Goal: Task Accomplishment & Management: Manage account settings

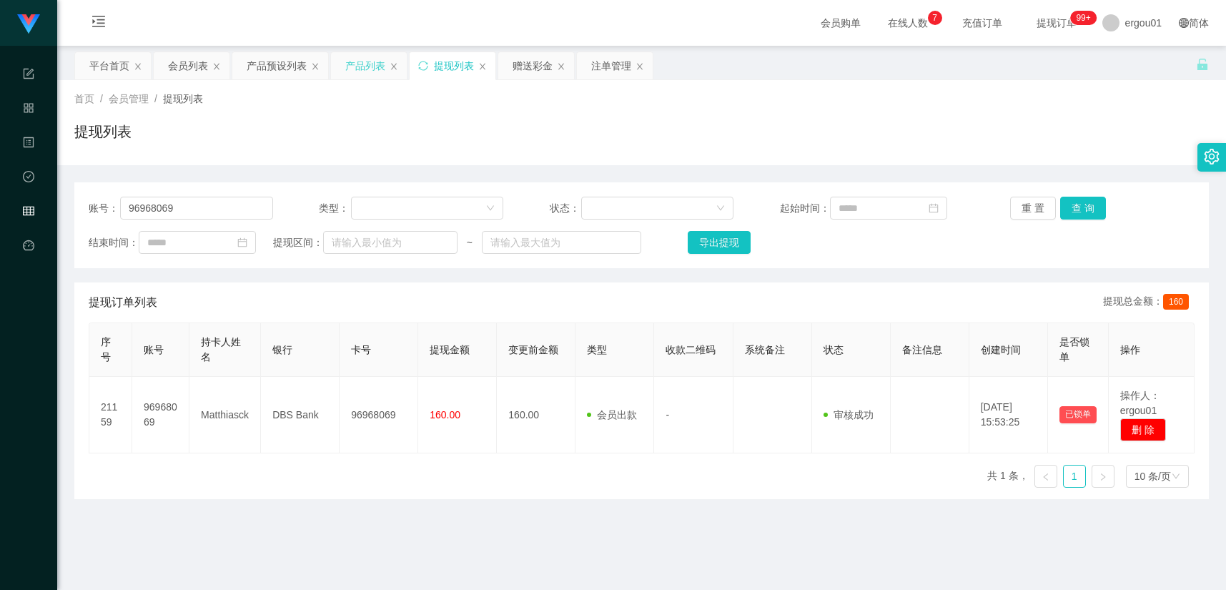
click at [359, 57] on div "产品列表" at bounding box center [365, 65] width 40 height 27
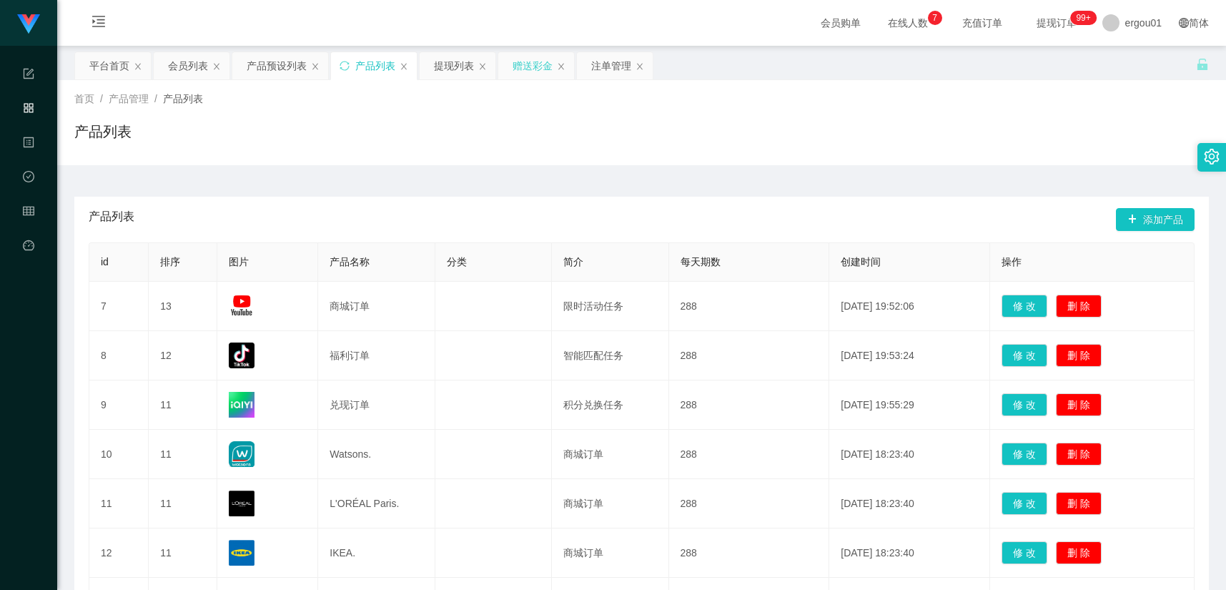
click at [526, 64] on div "赠送彩金" at bounding box center [533, 65] width 40 height 27
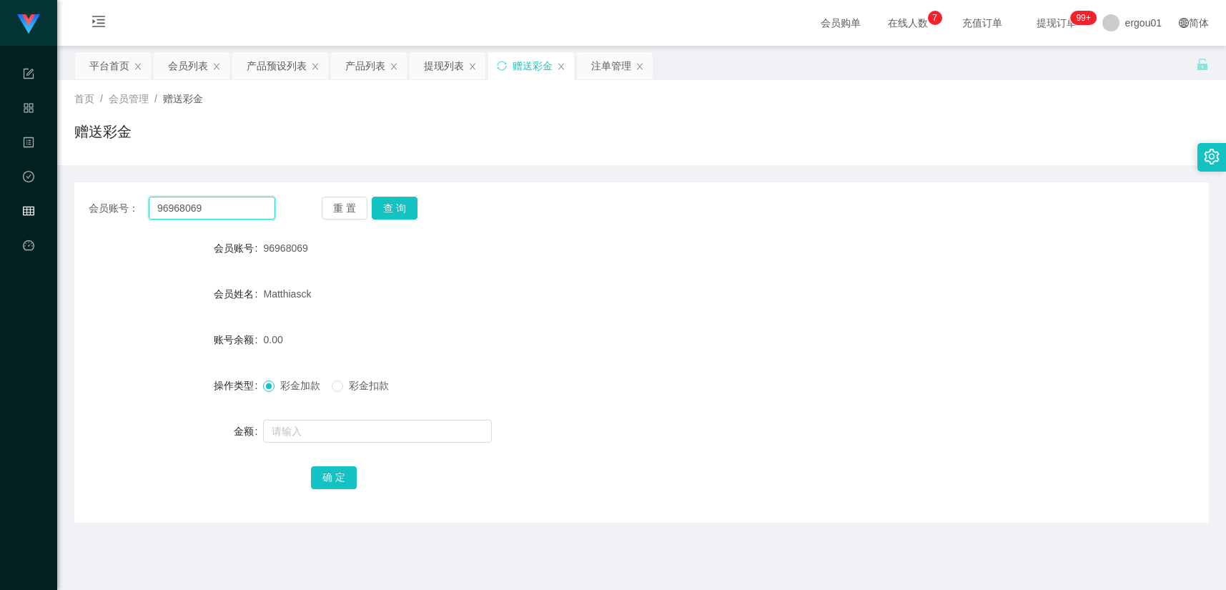
click at [255, 213] on input "96968069" at bounding box center [212, 208] width 127 height 23
paste input "Cf85"
type input "Cf85"
drag, startPoint x: 397, startPoint y: 204, endPoint x: 390, endPoint y: 233, distance: 30.0
click at [397, 204] on button "查 询" at bounding box center [395, 208] width 46 height 23
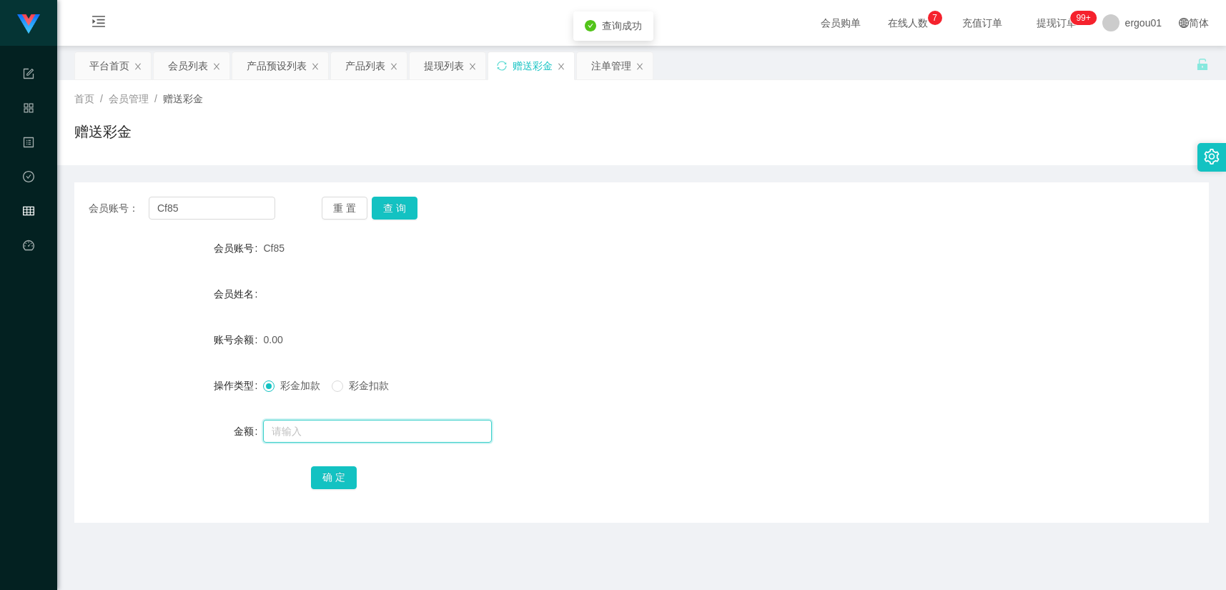
click at [347, 423] on input "text" at bounding box center [377, 431] width 229 height 23
type input "100"
click at [338, 477] on button "确 定" at bounding box center [334, 477] width 46 height 23
click at [272, 69] on div "产品预设列表" at bounding box center [277, 65] width 60 height 27
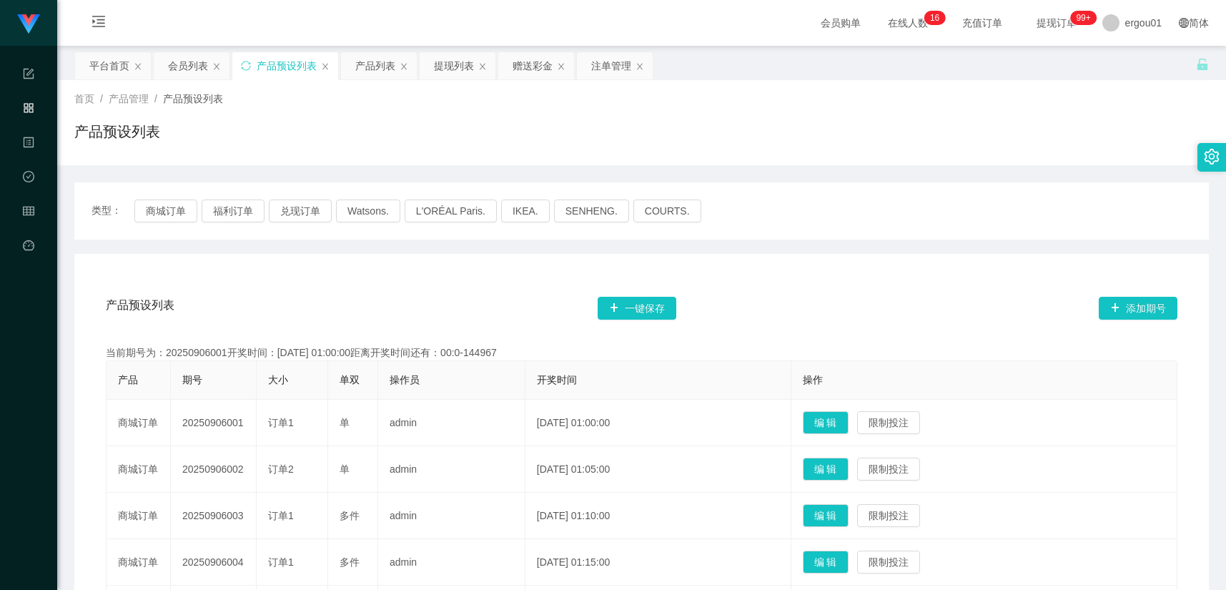
click at [347, 340] on div "产品预设列表 一键保存 添加期号 当前期号为：20250906001开奖时间：2025-09-06 01:00:00距离开奖时间还有：00:0-144967 …" at bounding box center [642, 597] width 1101 height 625
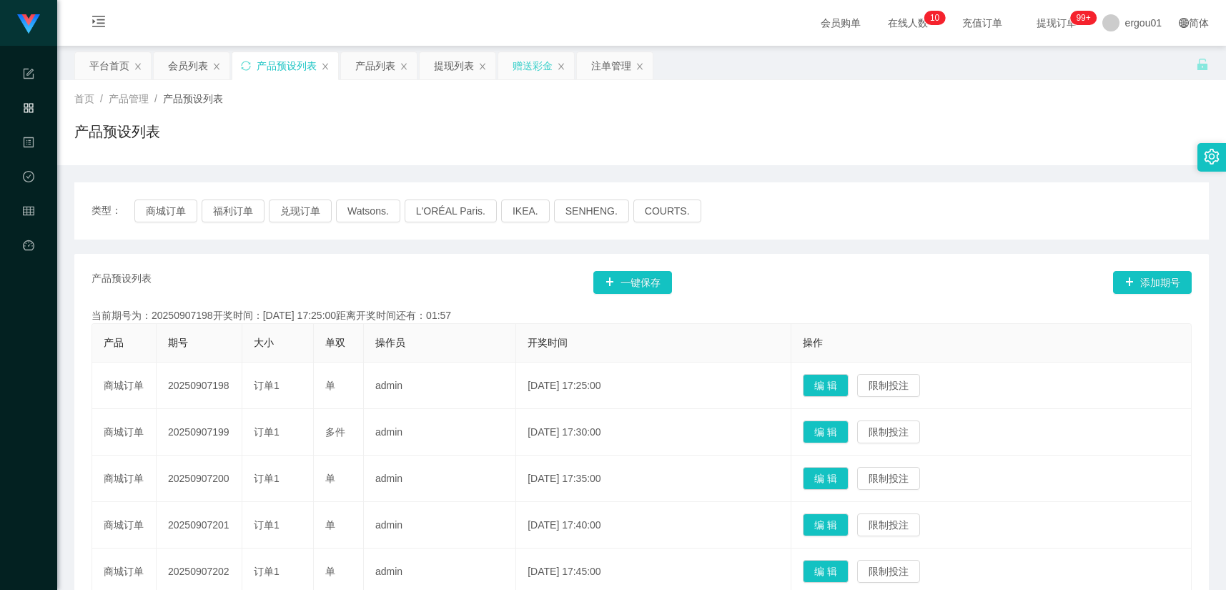
click at [538, 65] on div "赠送彩金" at bounding box center [533, 65] width 40 height 27
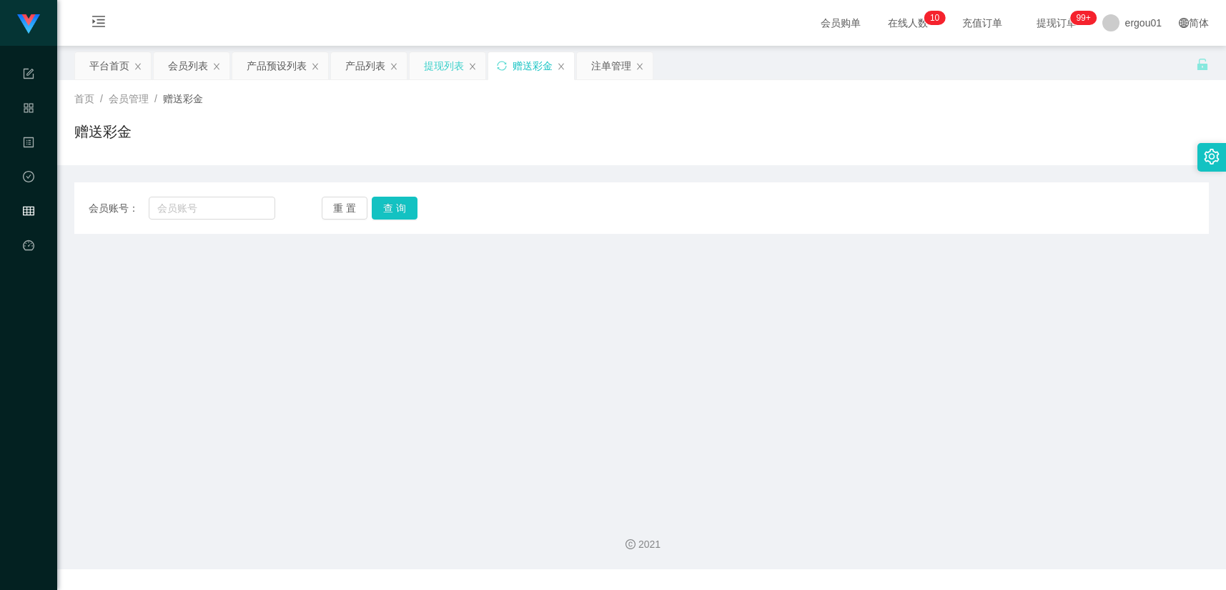
click at [435, 70] on div "提现列表" at bounding box center [444, 65] width 40 height 27
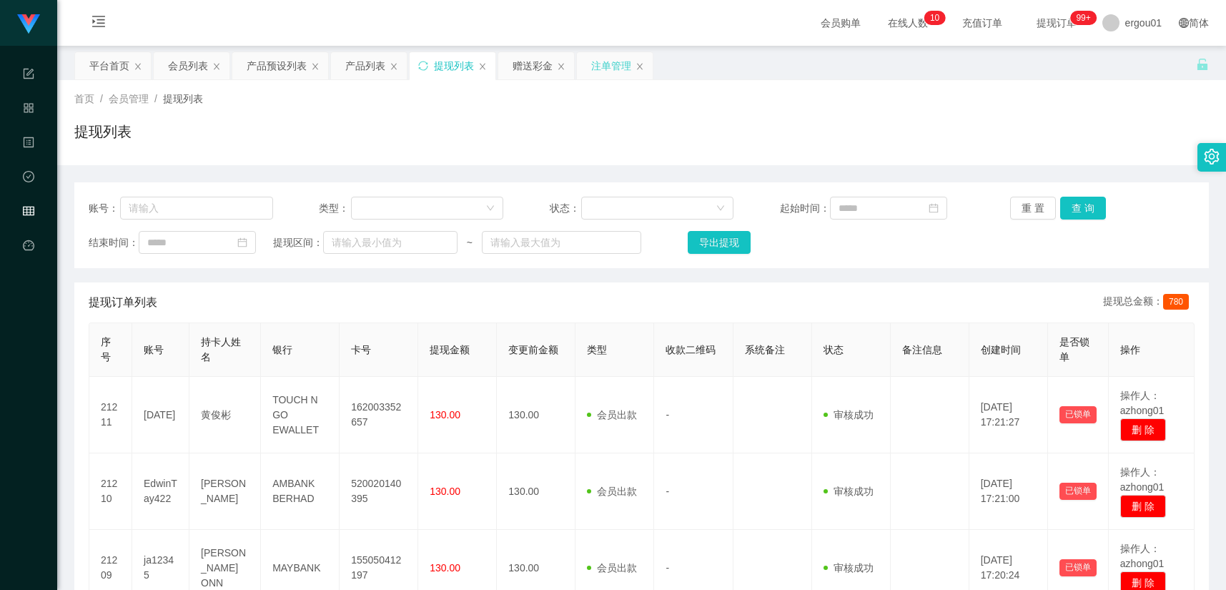
click at [609, 57] on div "注单管理" at bounding box center [611, 65] width 40 height 27
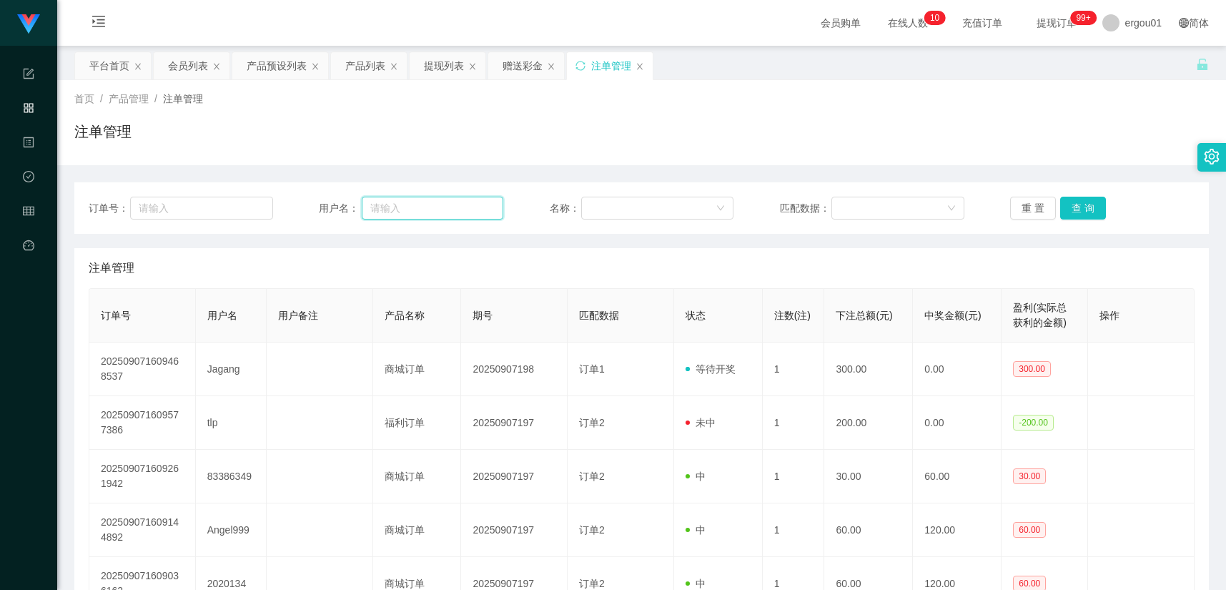
click at [410, 202] on input "text" at bounding box center [433, 208] width 142 height 23
paste input "Cf85"
type input "Cf85"
click at [1098, 197] on button "查 询" at bounding box center [1084, 208] width 46 height 23
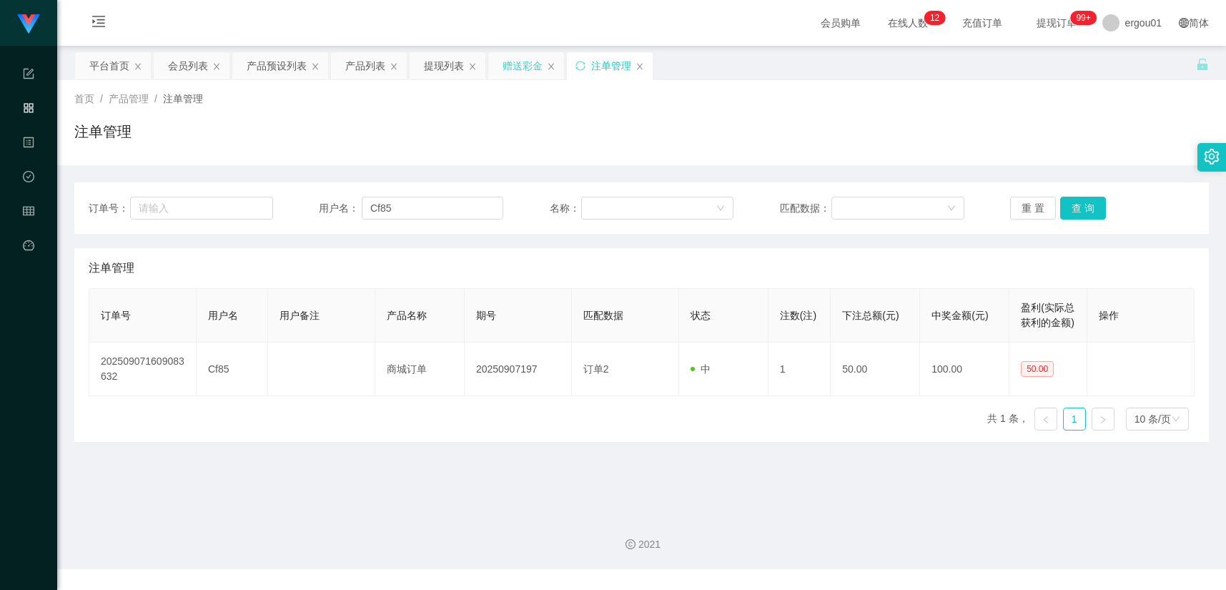
click at [527, 56] on div "赠送彩金" at bounding box center [523, 65] width 40 height 27
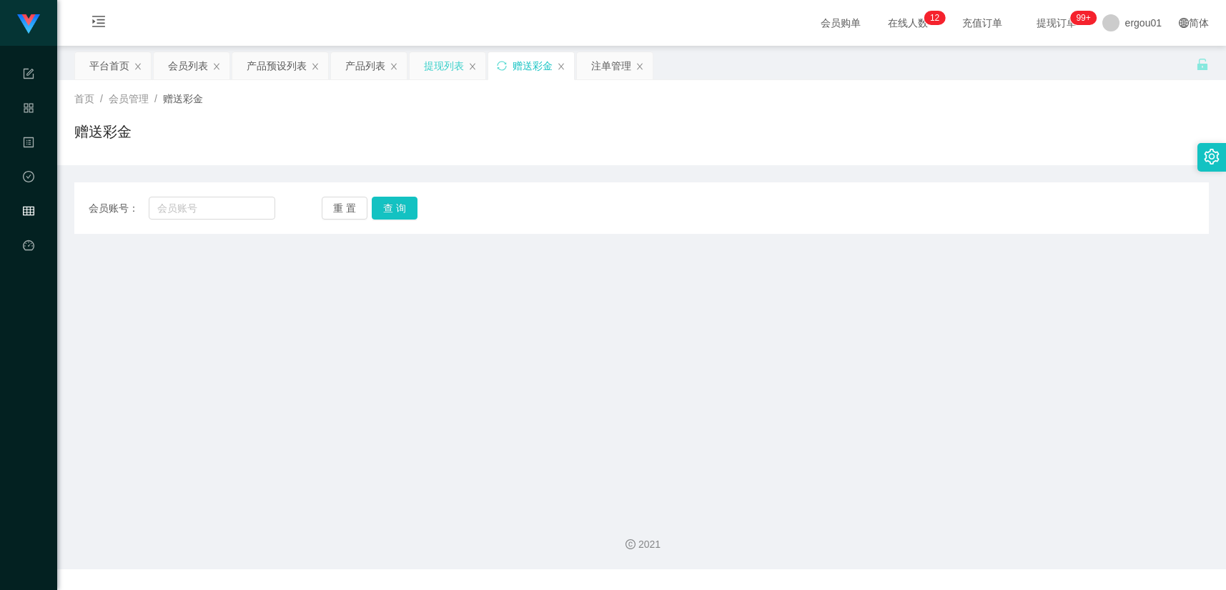
click at [435, 63] on div "提现列表" at bounding box center [444, 65] width 40 height 27
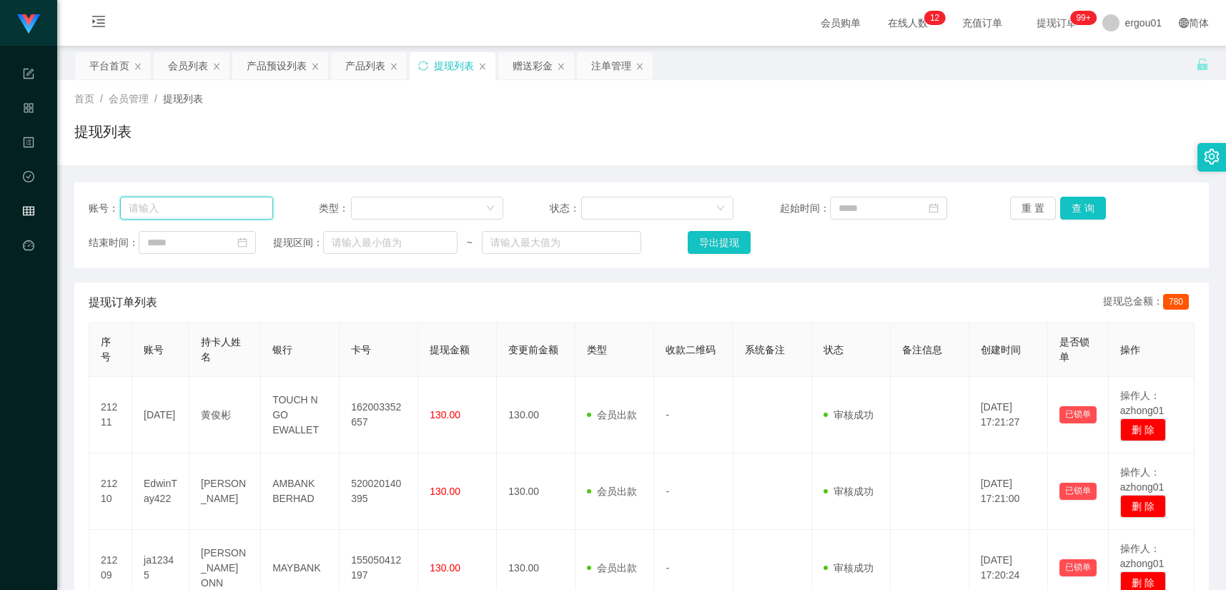
click at [243, 208] on input "text" at bounding box center [196, 208] width 153 height 23
paste input "Cf85"
type input "Cf85"
click at [1081, 212] on button "查 询" at bounding box center [1084, 208] width 46 height 23
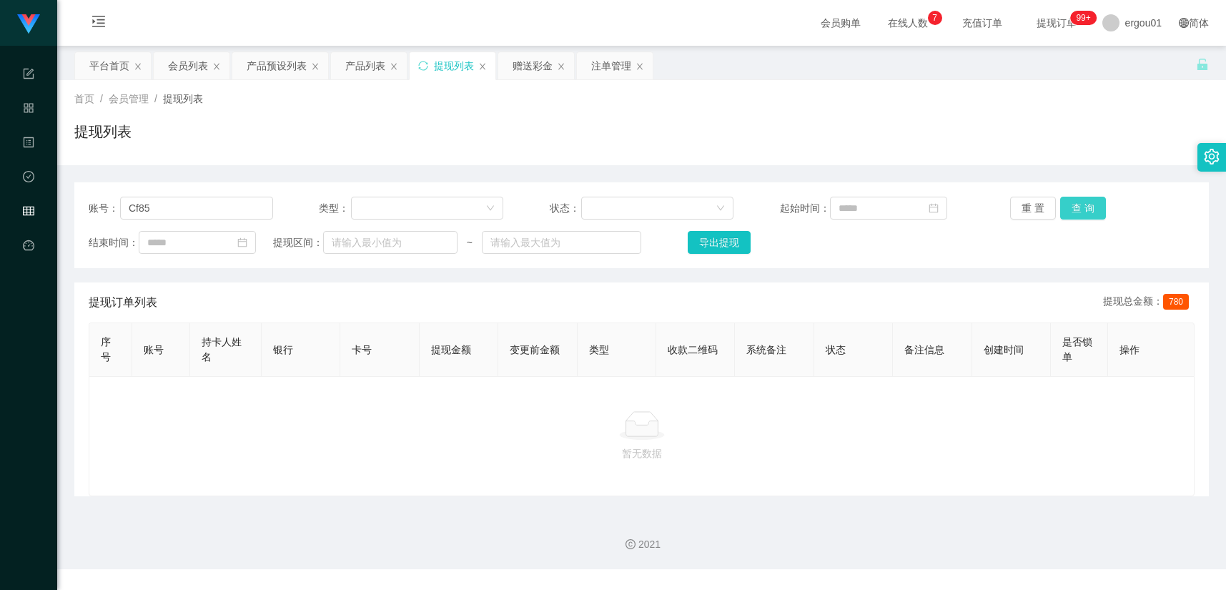
click at [1071, 202] on button "查 询" at bounding box center [1084, 208] width 46 height 23
click at [192, 197] on input "Cf85" at bounding box center [196, 208] width 153 height 23
click at [154, 177] on div "账号： Cf85 类型： 状态： 起始时间： 重 置 查 询 结束时间： 提现区间： ~ 导出提现 提现订单列表 提现总金额： 780 序号 账号 持卡人姓名…" at bounding box center [641, 330] width 1135 height 331
click at [533, 66] on div "赠送彩金" at bounding box center [533, 65] width 40 height 27
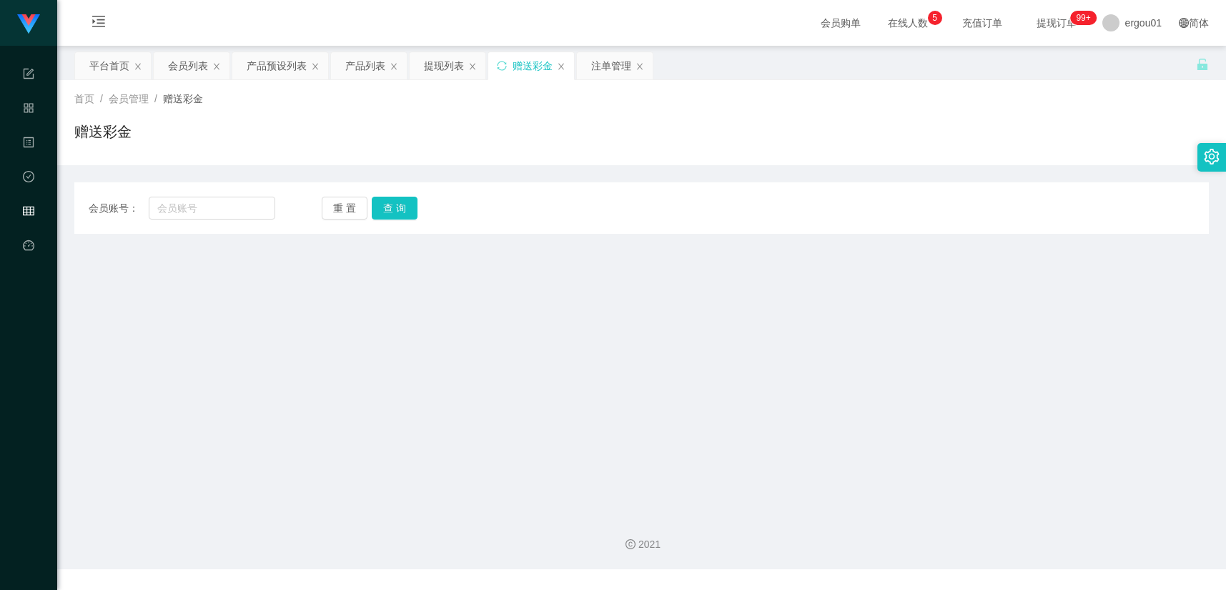
click at [231, 190] on div "会员账号： 重 置 查 询 会员账号 会员姓名 账号余额 操作类型 彩金加款 彩金扣款 金额 确 定" at bounding box center [641, 207] width 1135 height 51
click at [232, 199] on input "text" at bounding box center [212, 208] width 127 height 23
paste input "Cf85"
type input "Cf85"
click at [390, 208] on button "查 询" at bounding box center [395, 208] width 46 height 23
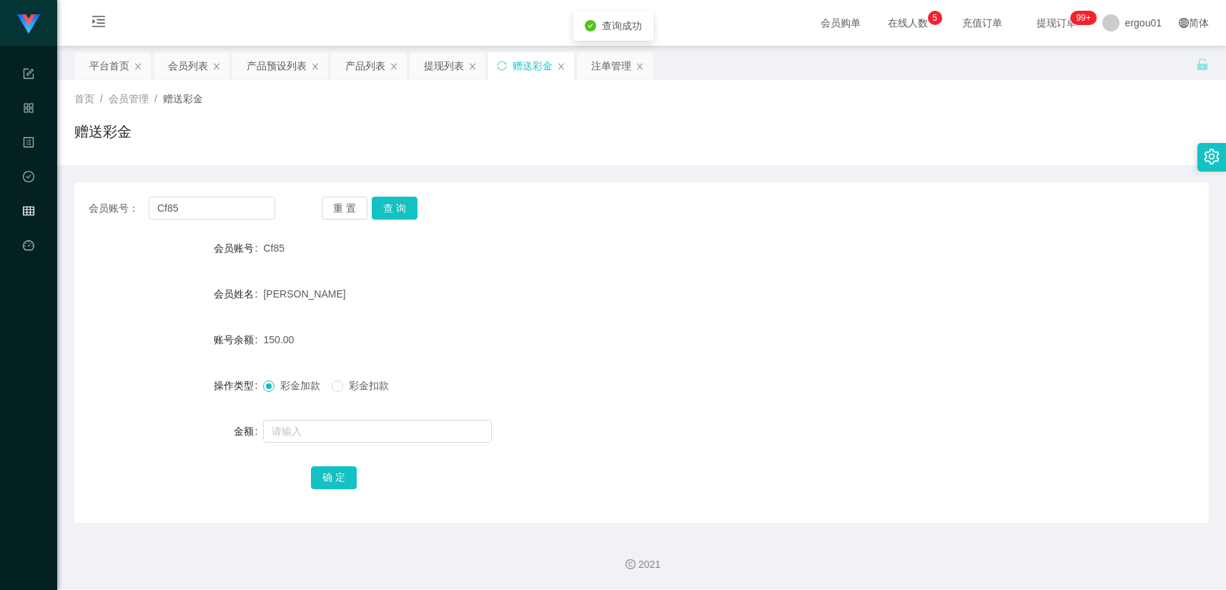
click at [370, 377] on div "彩金加款 彩金扣款" at bounding box center [594, 385] width 662 height 29
click at [361, 391] on label "彩金扣款" at bounding box center [363, 385] width 63 height 15
click at [365, 415] on form "会员账号 Cf85 会员姓名 [PERSON_NAME] 账号余额 150.00 操作类型 彩金加款 彩金扣款 金额 确 定" at bounding box center [641, 362] width 1135 height 257
click at [409, 434] on input "text" at bounding box center [377, 431] width 229 height 23
type input "150"
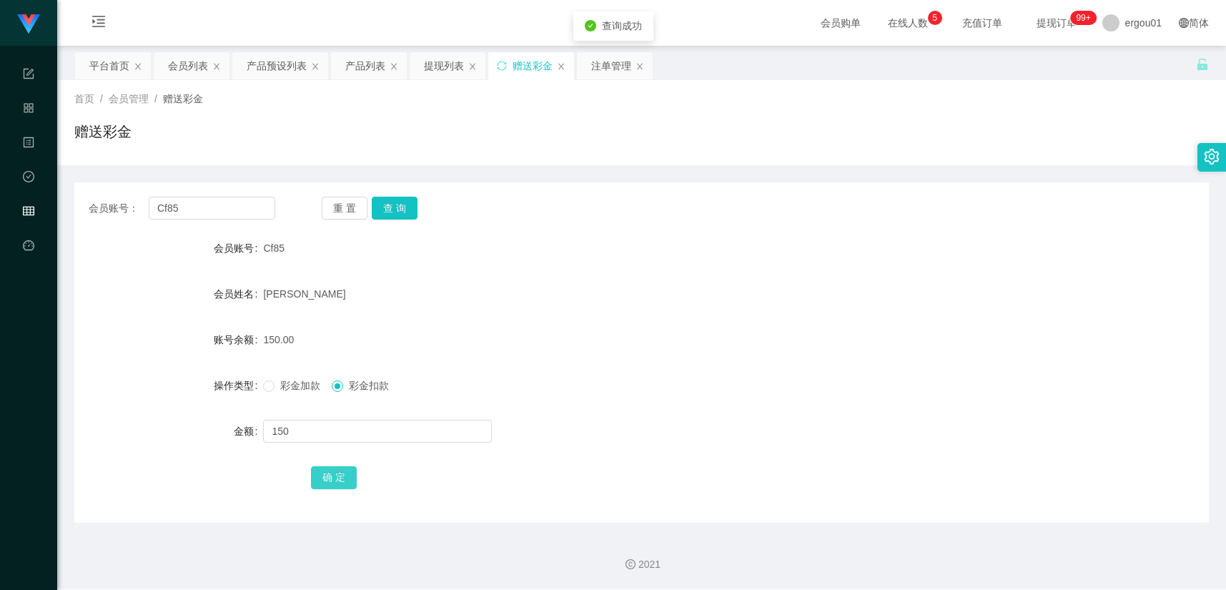
click at [349, 473] on button "确 定" at bounding box center [334, 477] width 46 height 23
